Goal: Task Accomplishment & Management: Manage account settings

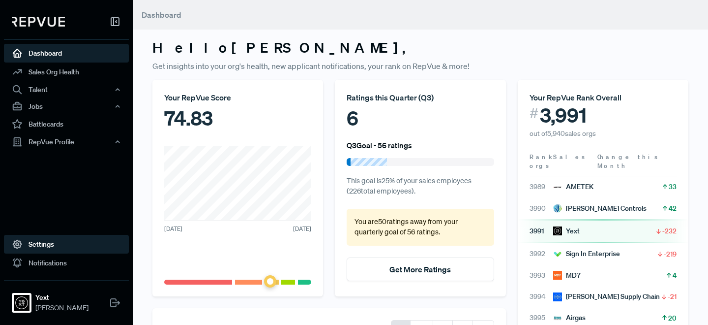
click at [39, 242] on link "Settings" at bounding box center [66, 244] width 125 height 19
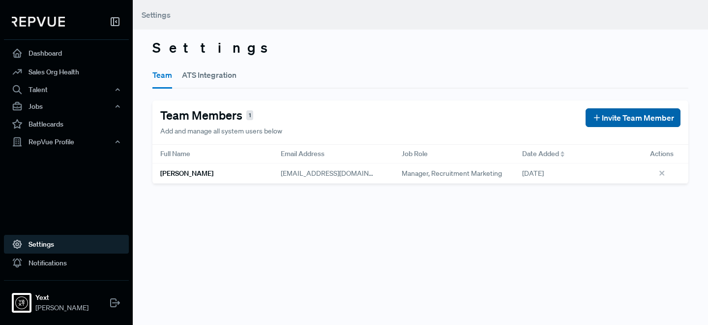
click at [607, 125] on button "Invite Team Member" at bounding box center [633, 117] width 95 height 19
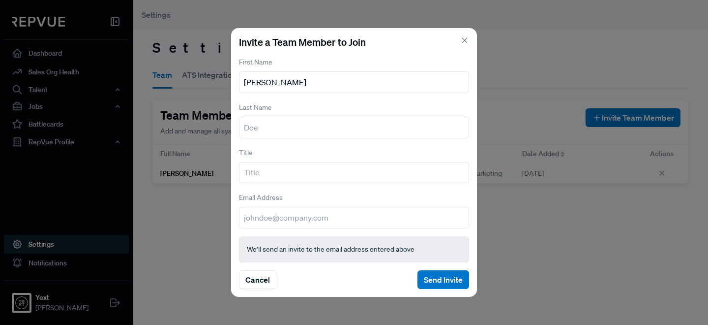
type input "[PERSON_NAME]"
click at [351, 173] on input "text" at bounding box center [354, 173] width 230 height 22
click at [361, 214] on input "email" at bounding box center [354, 218] width 230 height 22
paste input "[EMAIL_ADDRESS][DOMAIN_NAME]"
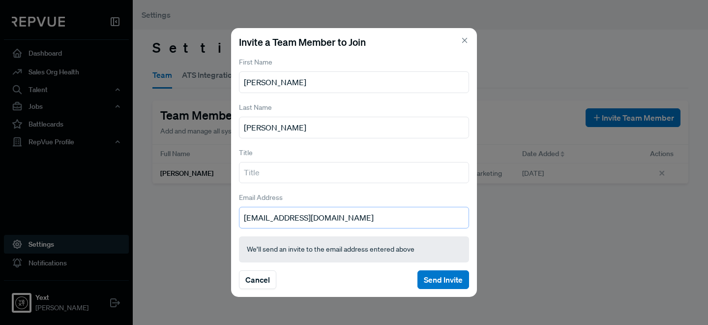
type input "[EMAIL_ADDRESS][DOMAIN_NAME]"
click at [372, 179] on input "text" at bounding box center [354, 173] width 230 height 22
paste input "Incentive Compensation Director"
type input "Incentive Compensation Director"
click at [450, 278] on button "Send Invite" at bounding box center [443, 279] width 52 height 19
